Goal: Information Seeking & Learning: Check status

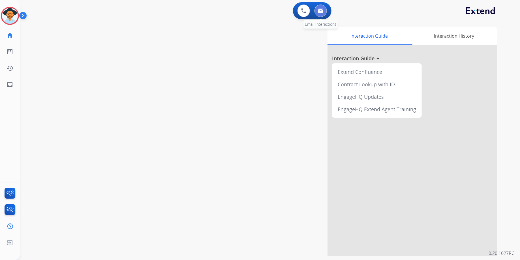
click at [317, 9] on button at bounding box center [320, 11] width 12 height 12
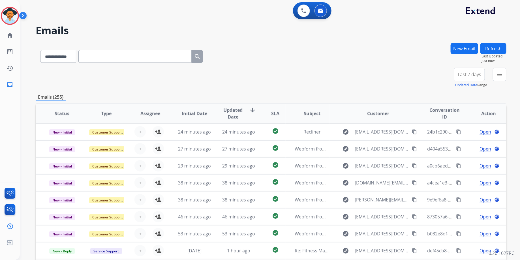
click at [129, 54] on input "text" at bounding box center [134, 56] width 113 height 13
click at [64, 56] on select "**********" at bounding box center [57, 56] width 35 height 13
select select "**********"
click at [40, 50] on select "**********" at bounding box center [57, 56] width 35 height 13
click at [96, 58] on input "text" at bounding box center [134, 56] width 113 height 13
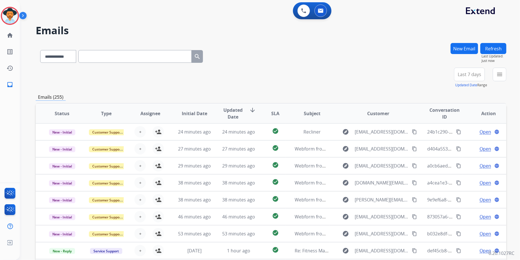
paste input "**********"
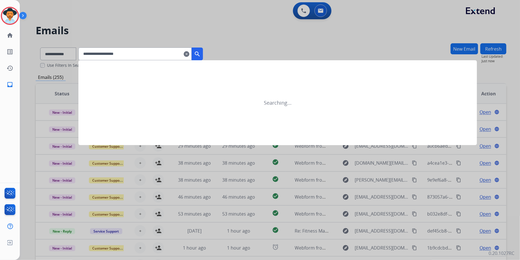
type input "**********"
click at [201, 53] on mat-icon "search" at bounding box center [197, 54] width 7 height 7
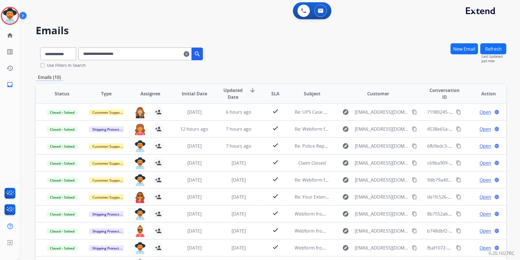
click at [319, 59] on div "**********" at bounding box center [271, 55] width 470 height 25
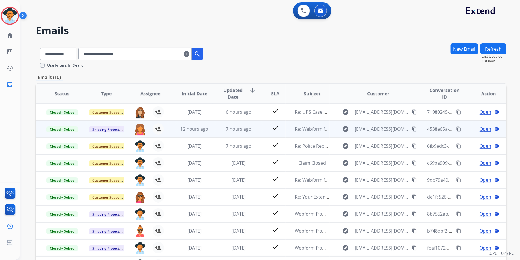
scroll to position [0, 0]
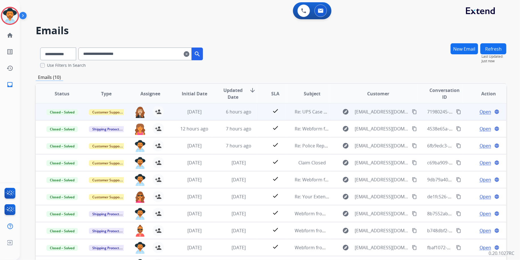
click at [479, 110] on span "Open" at bounding box center [485, 111] width 12 height 7
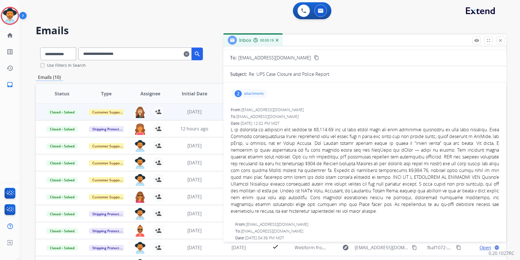
scroll to position [26, 0]
click at [250, 92] on p "attachments" at bounding box center [254, 93] width 20 height 5
click at [296, 104] on div "image0.png download" at bounding box center [284, 106] width 36 height 7
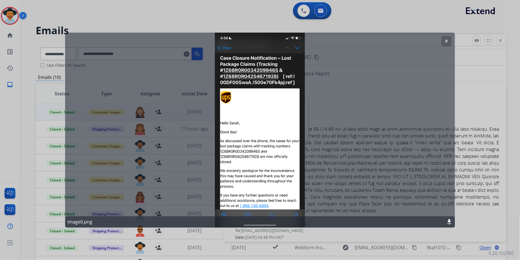
click at [450, 221] on mat-icon "download" at bounding box center [448, 221] width 7 height 7
click at [465, 157] on div at bounding box center [260, 130] width 520 height 260
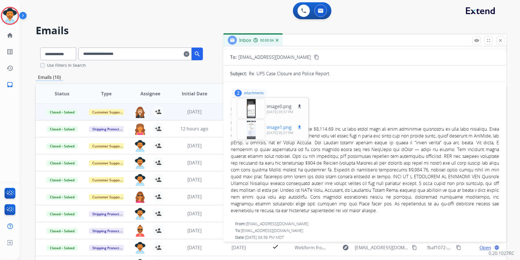
click at [299, 124] on button "download" at bounding box center [299, 127] width 7 height 7
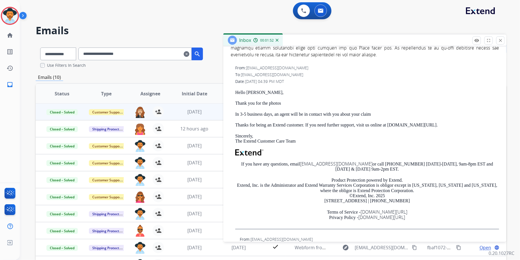
scroll to position [211, 0]
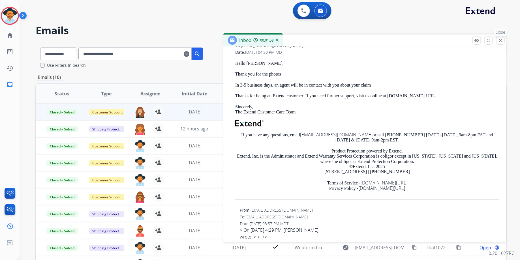
click at [502, 41] on mat-icon "close" at bounding box center [499, 40] width 5 height 5
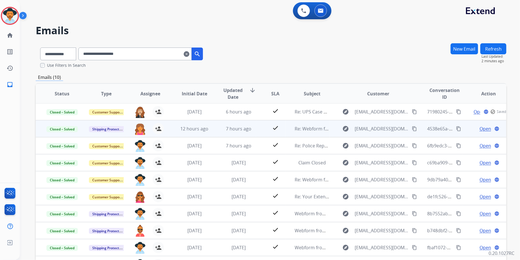
click at [199, 132] on td "12 hours ago" at bounding box center [190, 128] width 44 height 17
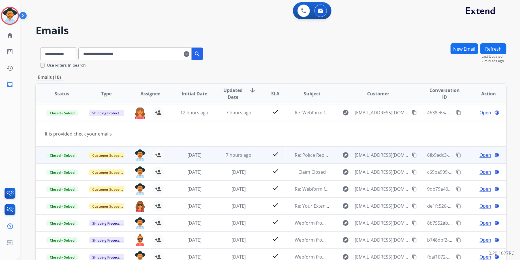
scroll to position [17, 0]
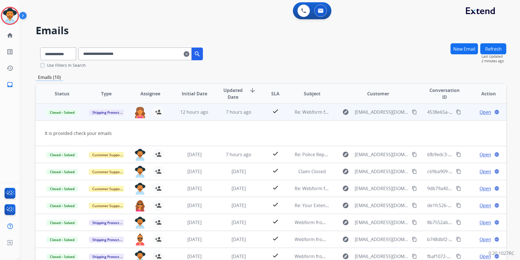
click at [479, 113] on span "Open" at bounding box center [485, 112] width 12 height 7
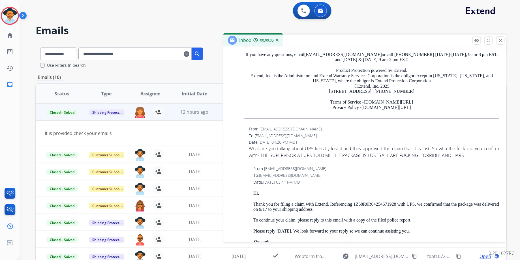
scroll to position [504, 0]
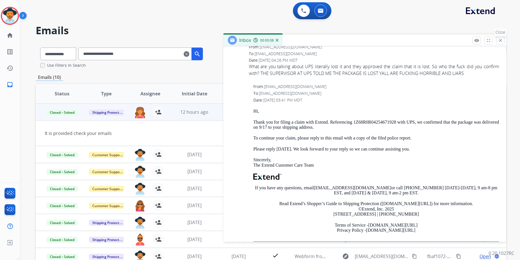
click at [501, 41] on mat-icon "close" at bounding box center [499, 40] width 5 height 5
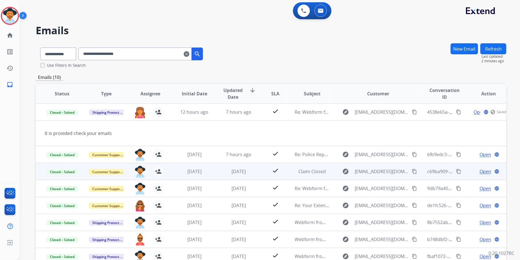
click at [479, 173] on span "Open" at bounding box center [485, 171] width 12 height 7
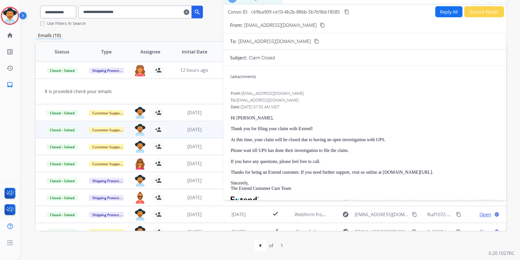
scroll to position [0, 0]
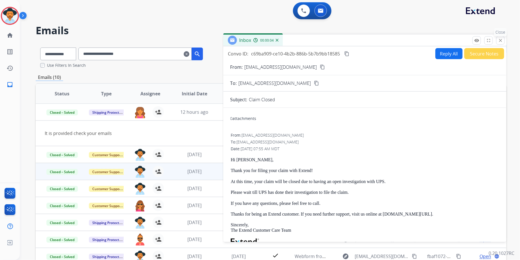
click at [501, 40] on mat-icon "close" at bounding box center [499, 40] width 5 height 5
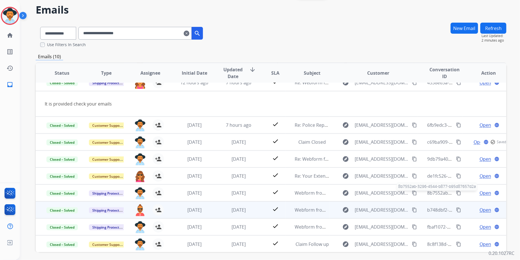
scroll to position [22, 0]
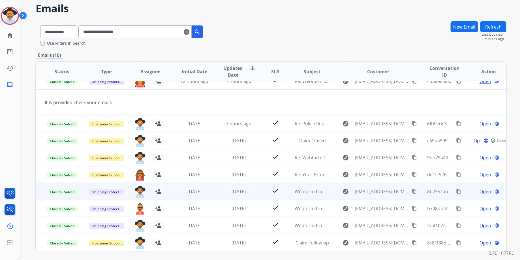
click at [479, 190] on span "Open" at bounding box center [485, 191] width 12 height 7
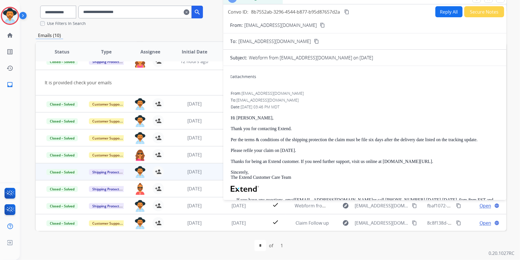
scroll to position [0, 0]
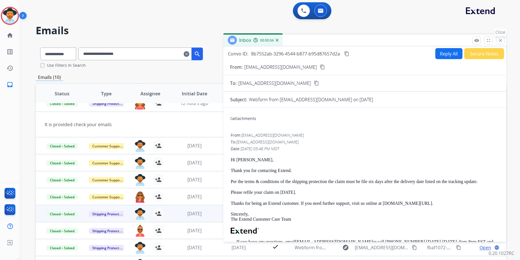
click at [500, 42] on mat-icon "close" at bounding box center [499, 40] width 5 height 5
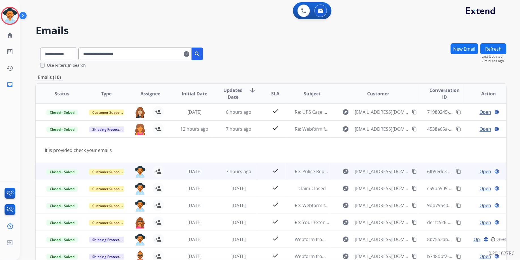
scroll to position [26, 0]
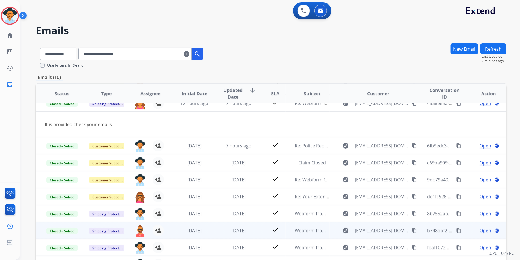
click at [479, 229] on span "Open" at bounding box center [485, 230] width 12 height 7
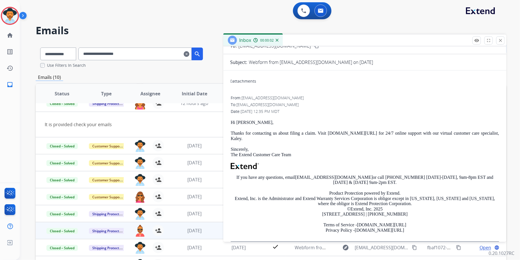
scroll to position [0, 0]
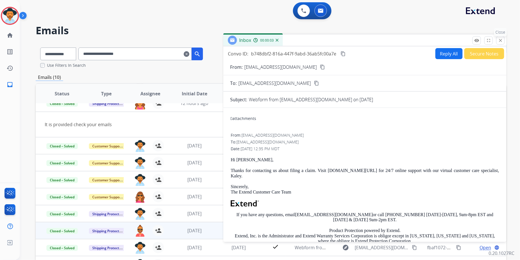
click at [501, 40] on mat-icon "close" at bounding box center [499, 40] width 5 height 5
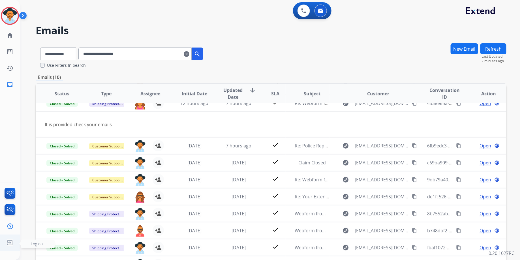
click at [14, 246] on img at bounding box center [10, 242] width 10 height 11
click at [34, 246] on span "Log out" at bounding box center [37, 243] width 13 height 5
